Goal: Transaction & Acquisition: Book appointment/travel/reservation

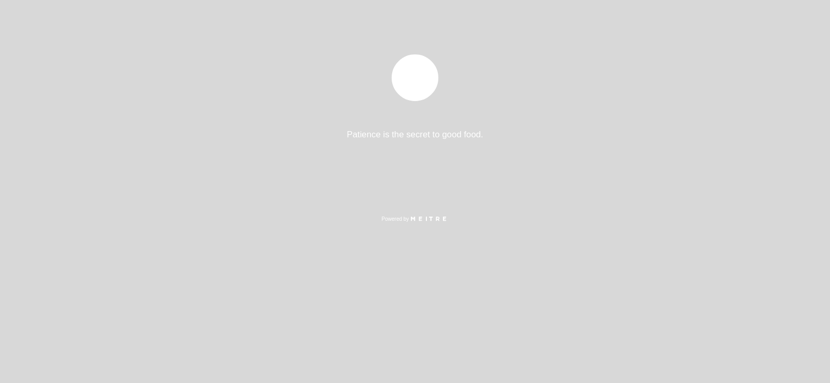
select select "pt"
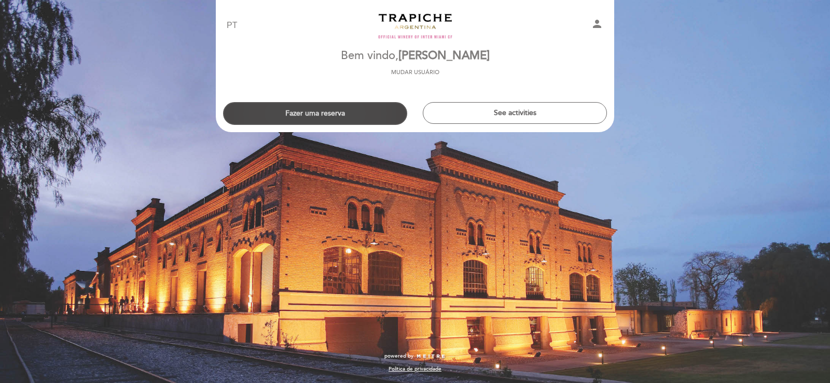
click at [300, 109] on button "Fazer uma reserva" at bounding box center [315, 113] width 184 height 23
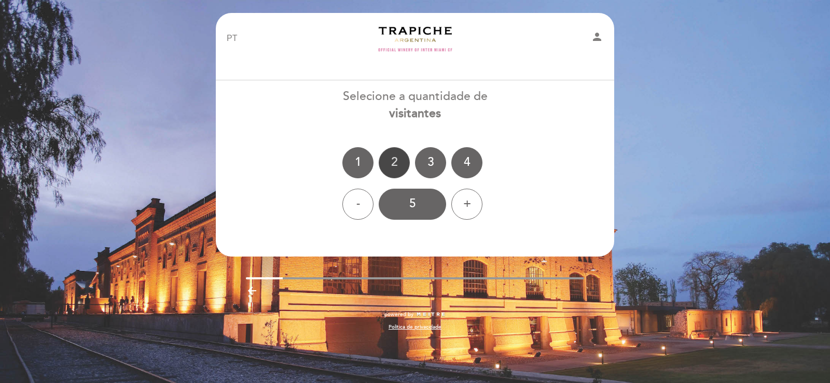
click at [390, 164] on div "2" at bounding box center [394, 162] width 31 height 31
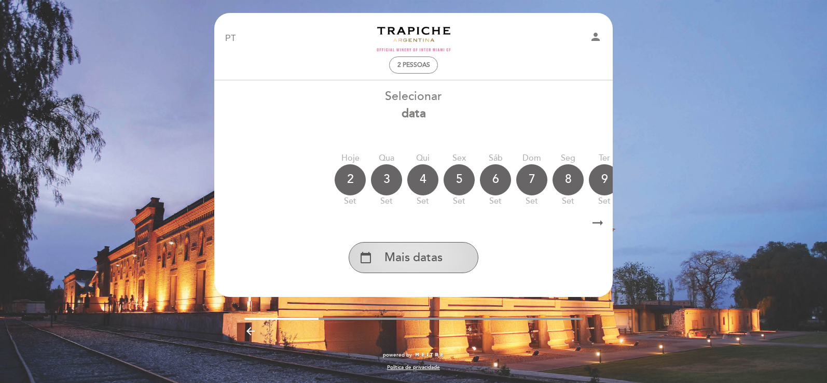
click at [426, 259] on span "Mais datas" at bounding box center [413, 258] width 58 height 17
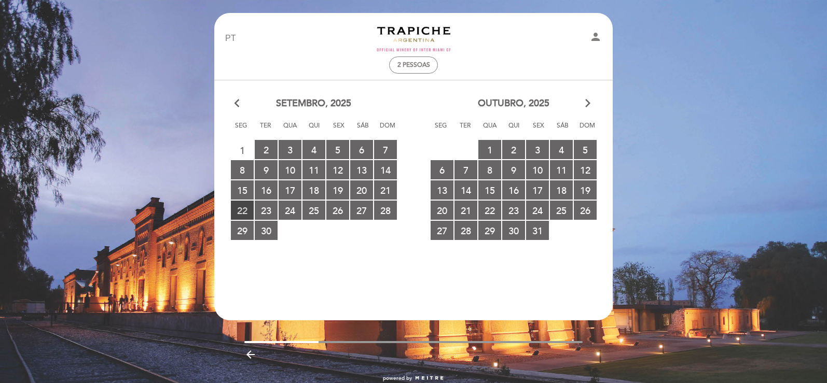
click at [246, 209] on span "22 RESERVAS DISPONÍVEIS" at bounding box center [242, 210] width 23 height 19
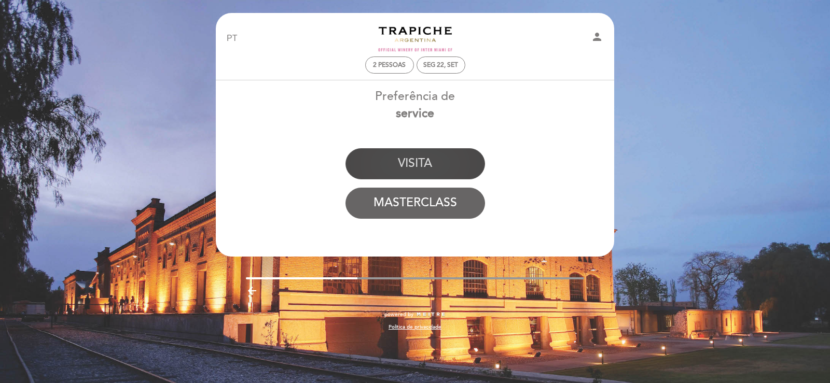
click at [437, 161] on button "VISITA" at bounding box center [416, 163] width 140 height 31
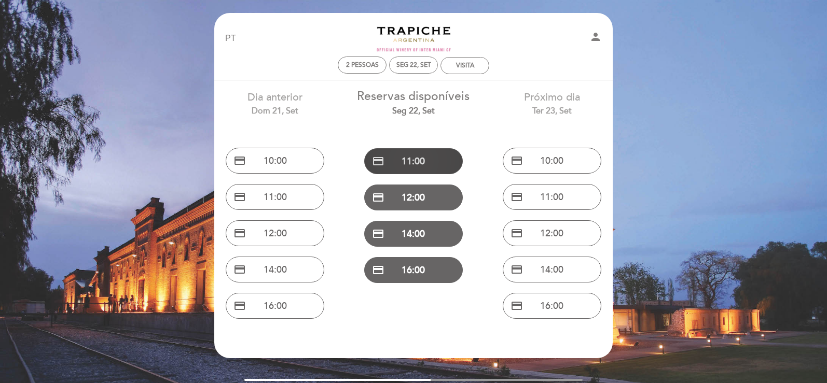
click at [420, 155] on button "credit_card 11:00" at bounding box center [413, 161] width 99 height 26
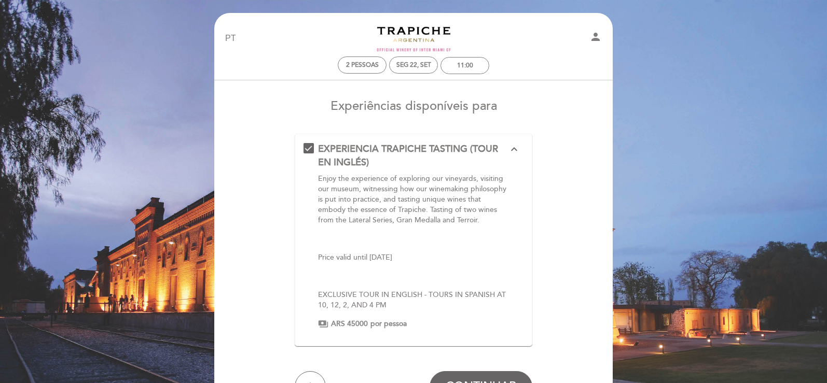
scroll to position [117, 0]
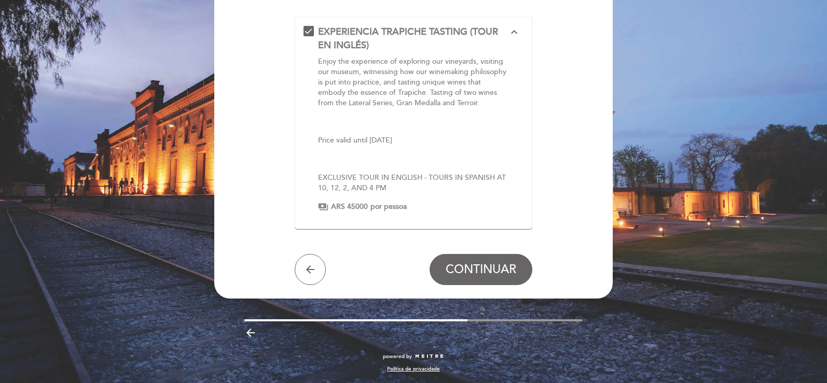
click at [316, 272] on button "arrow_back" at bounding box center [310, 269] width 31 height 31
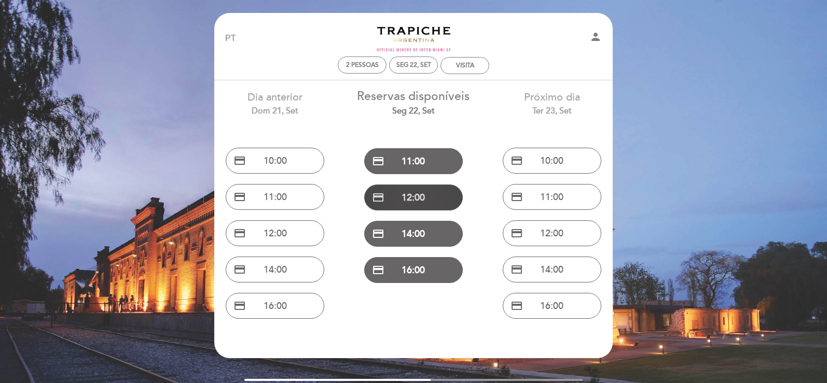
click at [403, 191] on button "credit_card 12:00" at bounding box center [413, 198] width 99 height 26
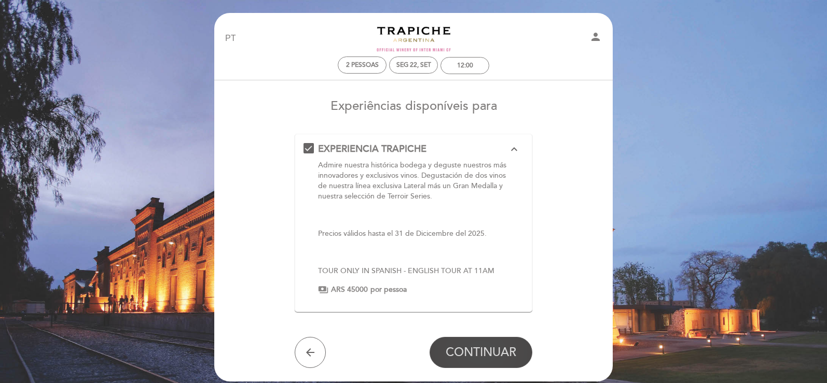
click at [457, 343] on button "CONTINUAR" at bounding box center [481, 352] width 103 height 31
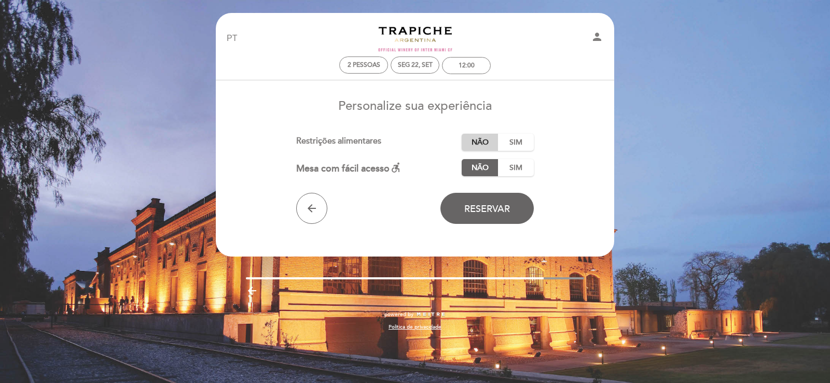
click at [488, 144] on label "Não" at bounding box center [480, 142] width 36 height 17
click at [476, 206] on span "Reservar" at bounding box center [487, 208] width 46 height 11
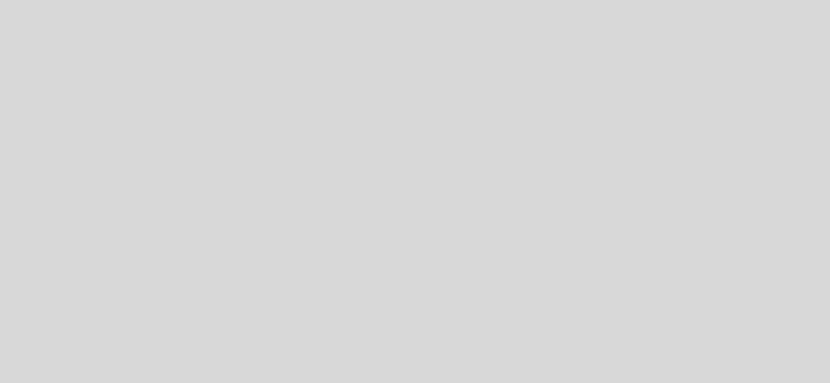
select select "pt"
